Goal: Information Seeking & Learning: Learn about a topic

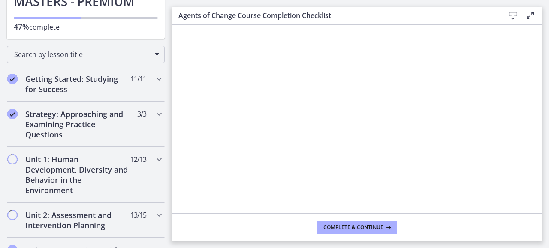
scroll to position [99, 0]
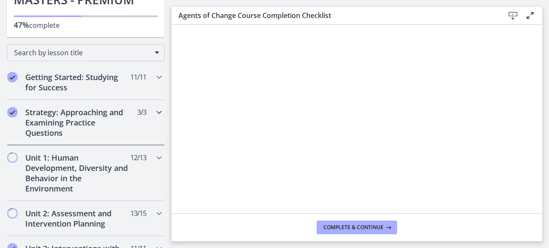
click at [156, 109] on icon "Chapters" at bounding box center [159, 112] width 10 height 10
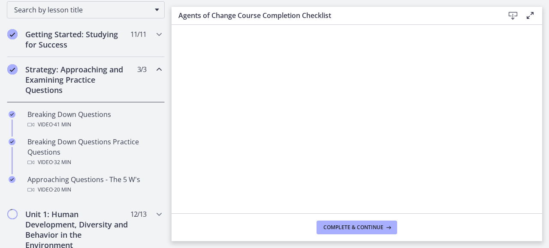
scroll to position [143, 0]
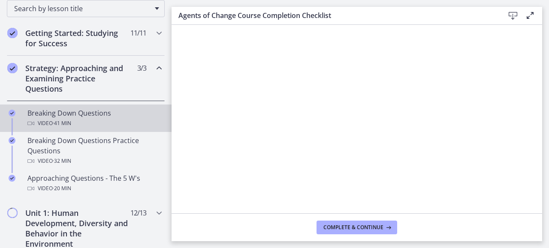
click at [82, 112] on div "Breaking Down Questions Video · 41 min" at bounding box center [94, 118] width 134 height 21
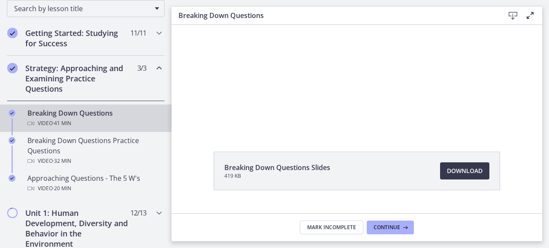
scroll to position [42, 0]
click at [464, 171] on span "Download Opens in a new window" at bounding box center [465, 171] width 36 height 10
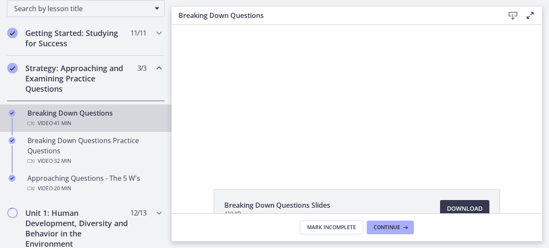
scroll to position [5, 0]
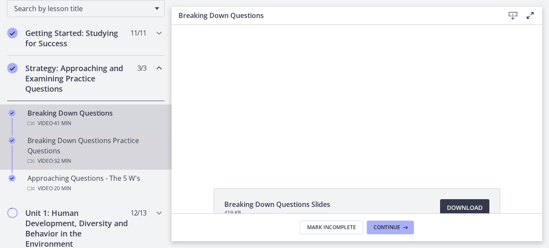
click at [86, 143] on div "Breaking Down Questions Practice Questions Video · 32 min" at bounding box center [94, 151] width 134 height 31
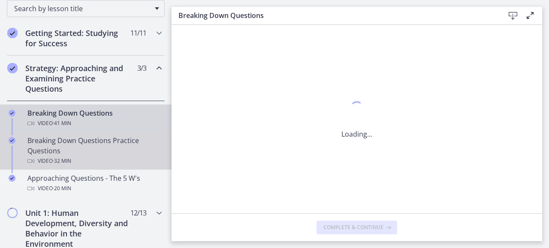
scroll to position [0, 0]
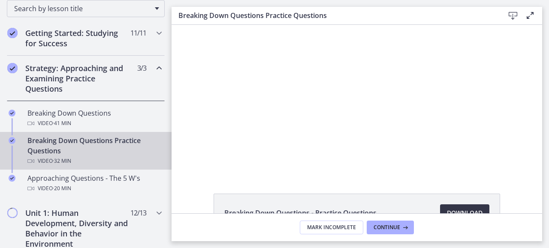
click at [462, 209] on span "Download Opens in a new window" at bounding box center [465, 213] width 36 height 10
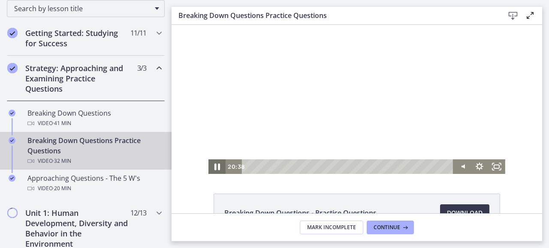
click at [214, 168] on icon "Pause" at bounding box center [217, 167] width 21 height 18
